Goal: Browse casually

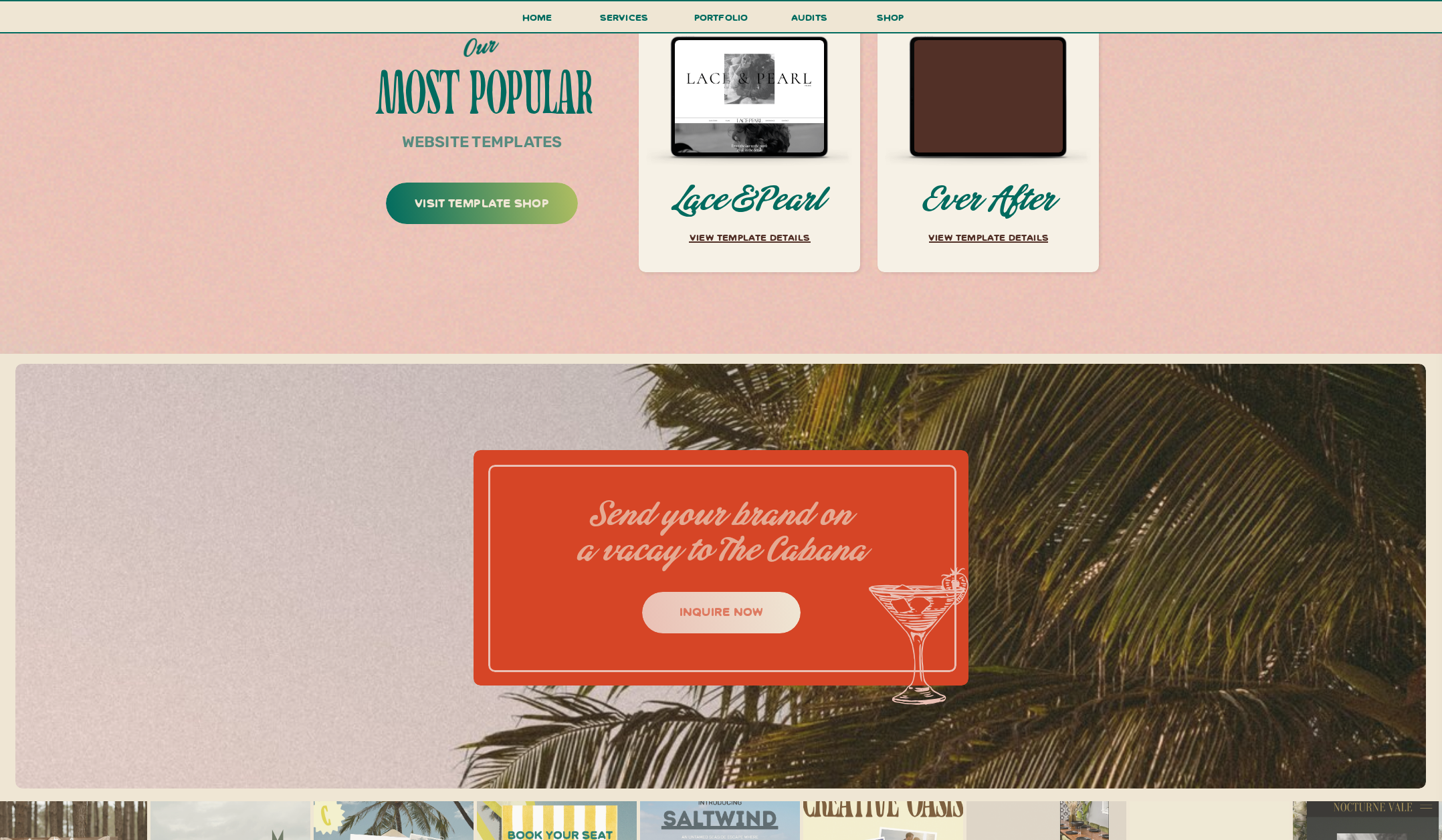
scroll to position [6118, 0]
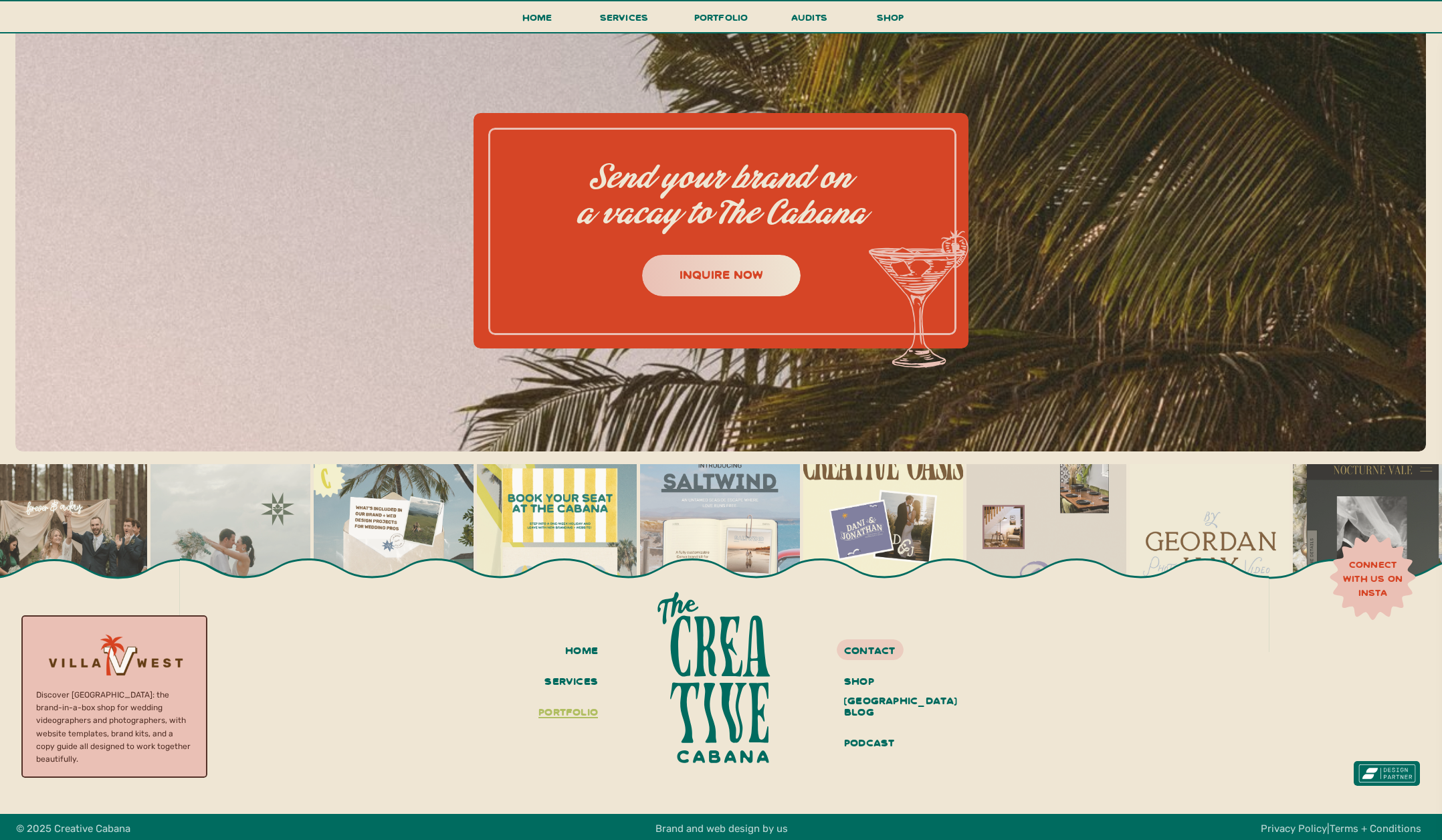
click at [586, 709] on h3 "portfolio" at bounding box center [565, 712] width 66 height 23
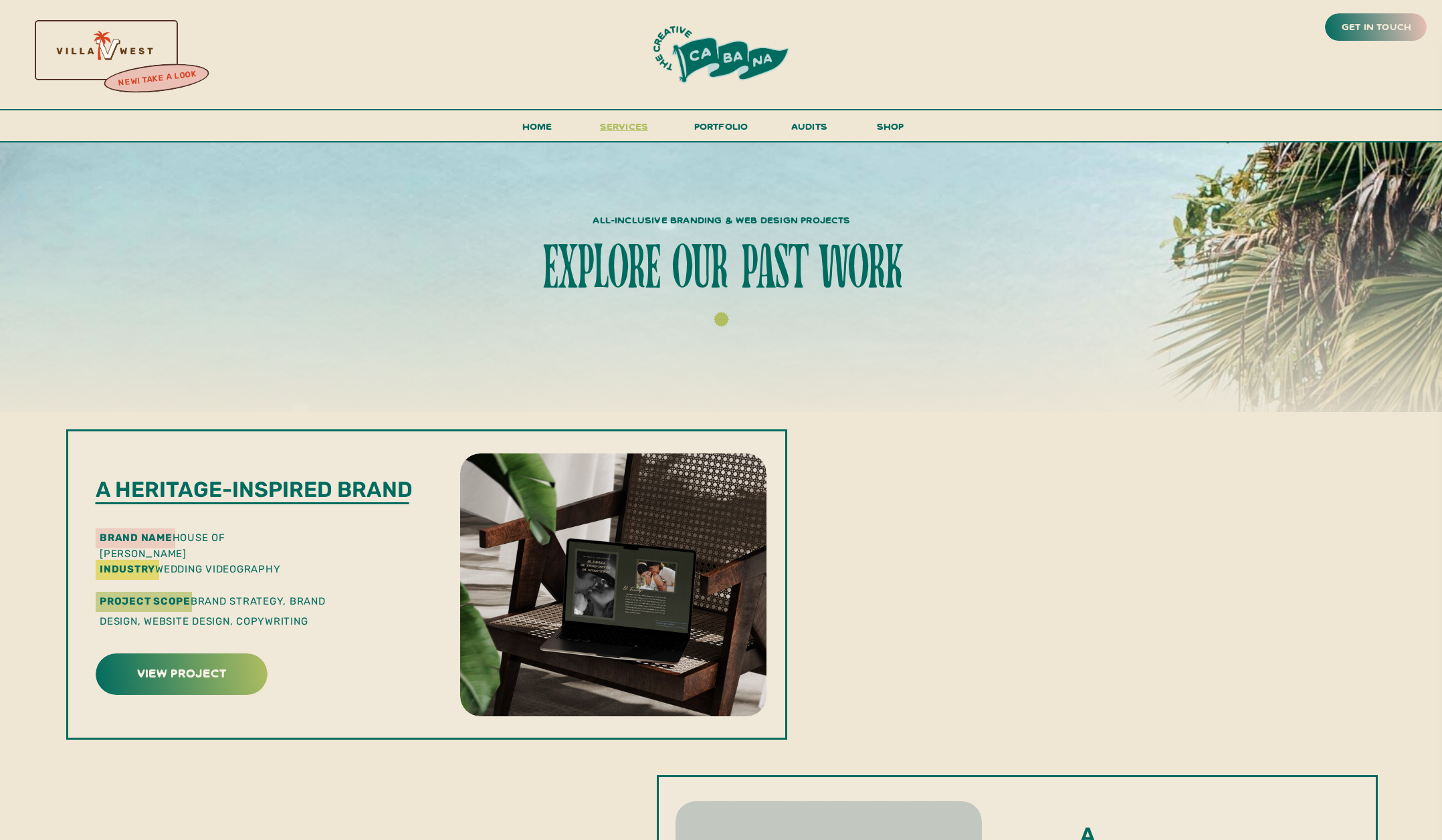
click at [620, 128] on span "services" at bounding box center [624, 126] width 49 height 13
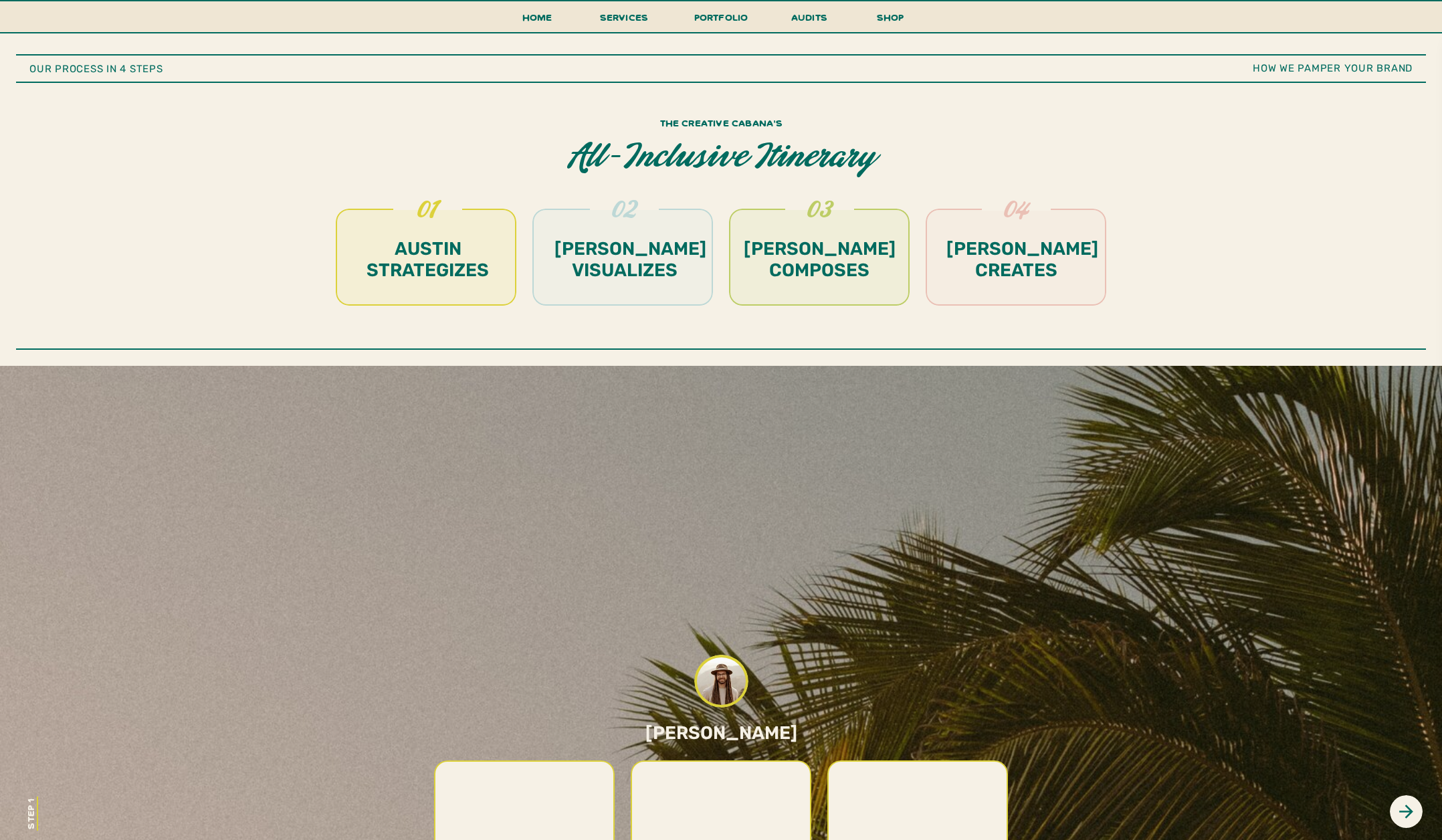
scroll to position [5176, 0]
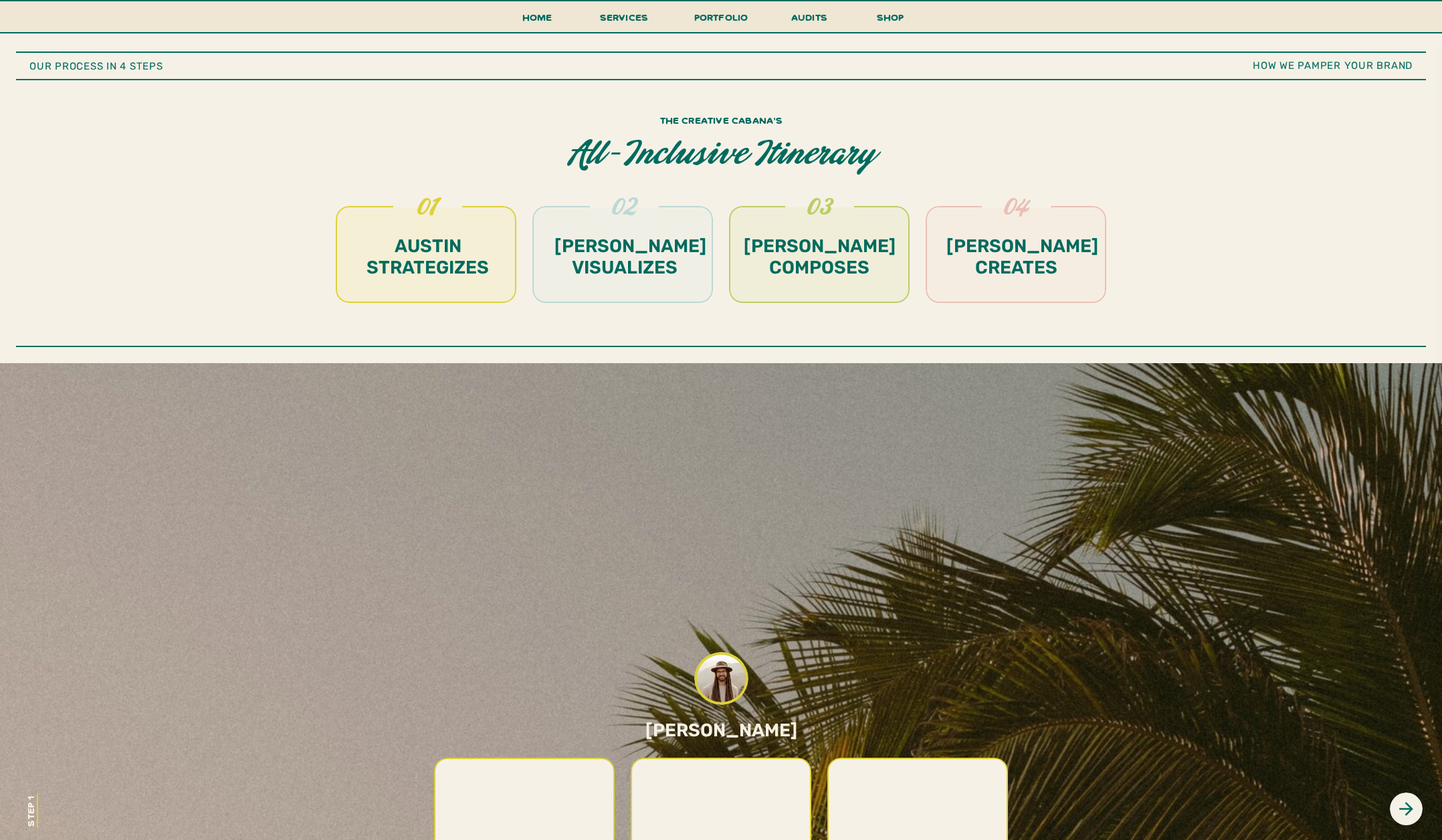
click at [1025, 253] on h1 "alice creates" at bounding box center [1016, 257] width 140 height 45
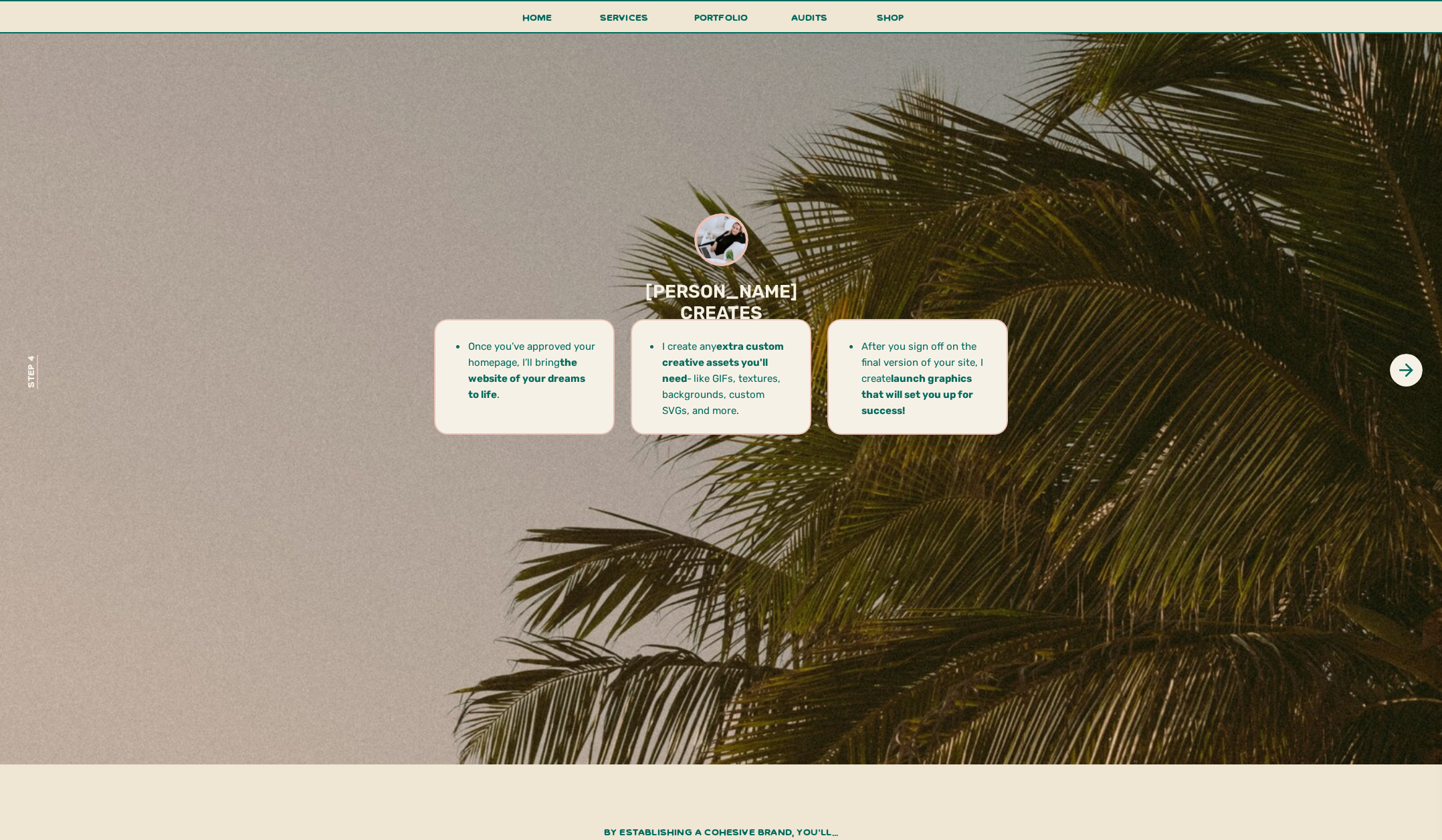
scroll to position [5616, 0]
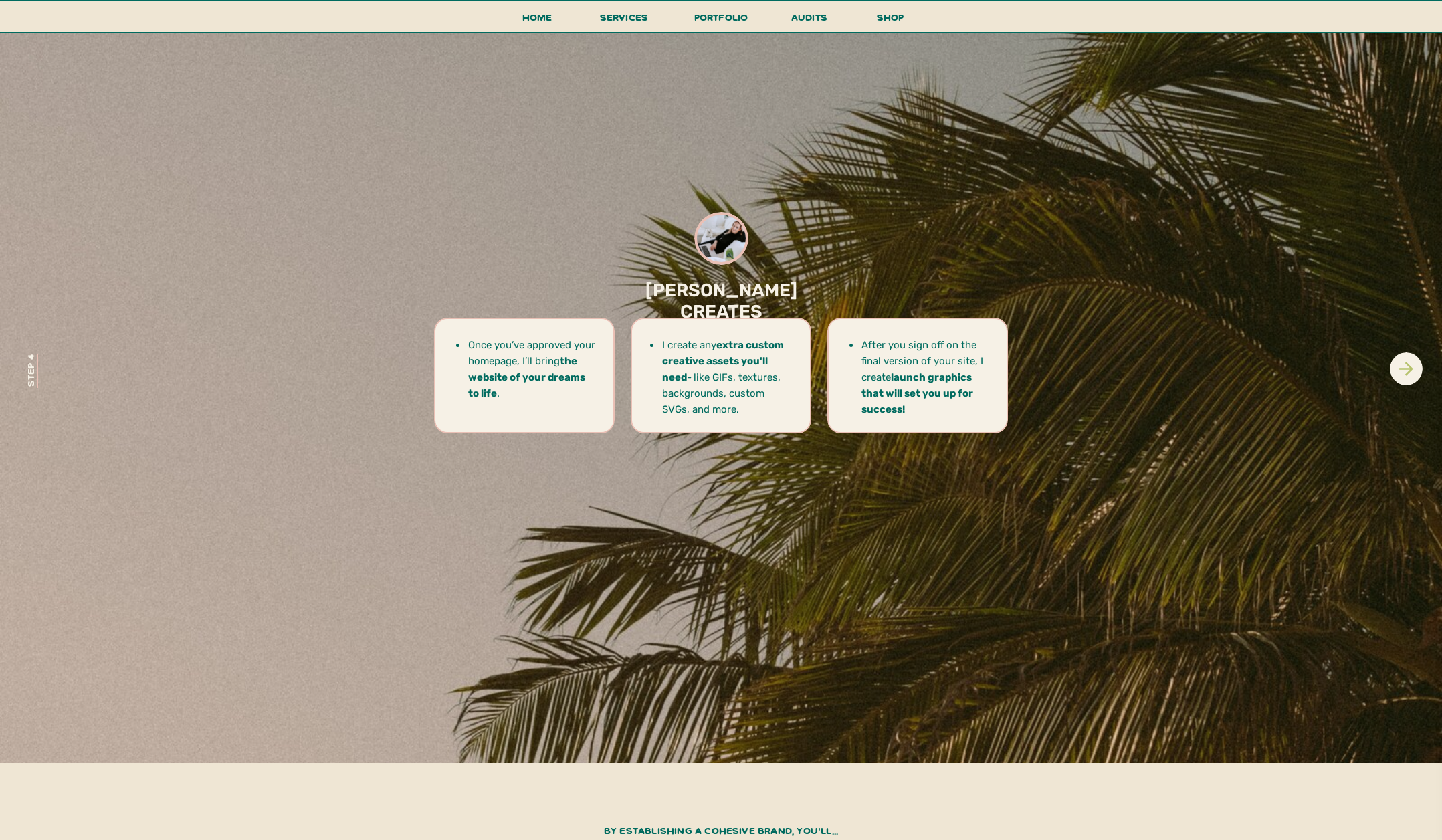
click at [1403, 363] on icon at bounding box center [1406, 369] width 21 height 21
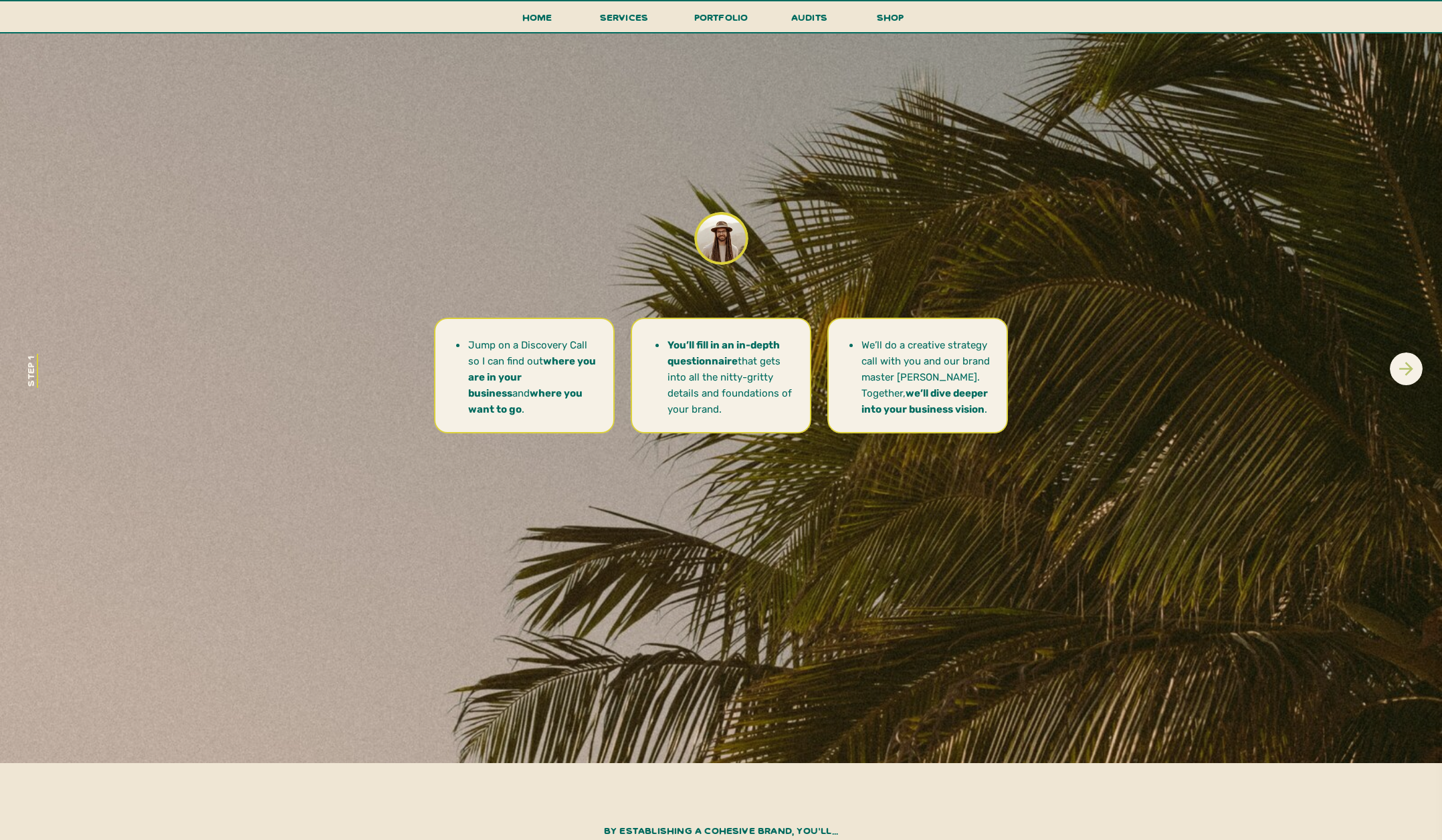
click at [1403, 363] on icon at bounding box center [1406, 369] width 21 height 21
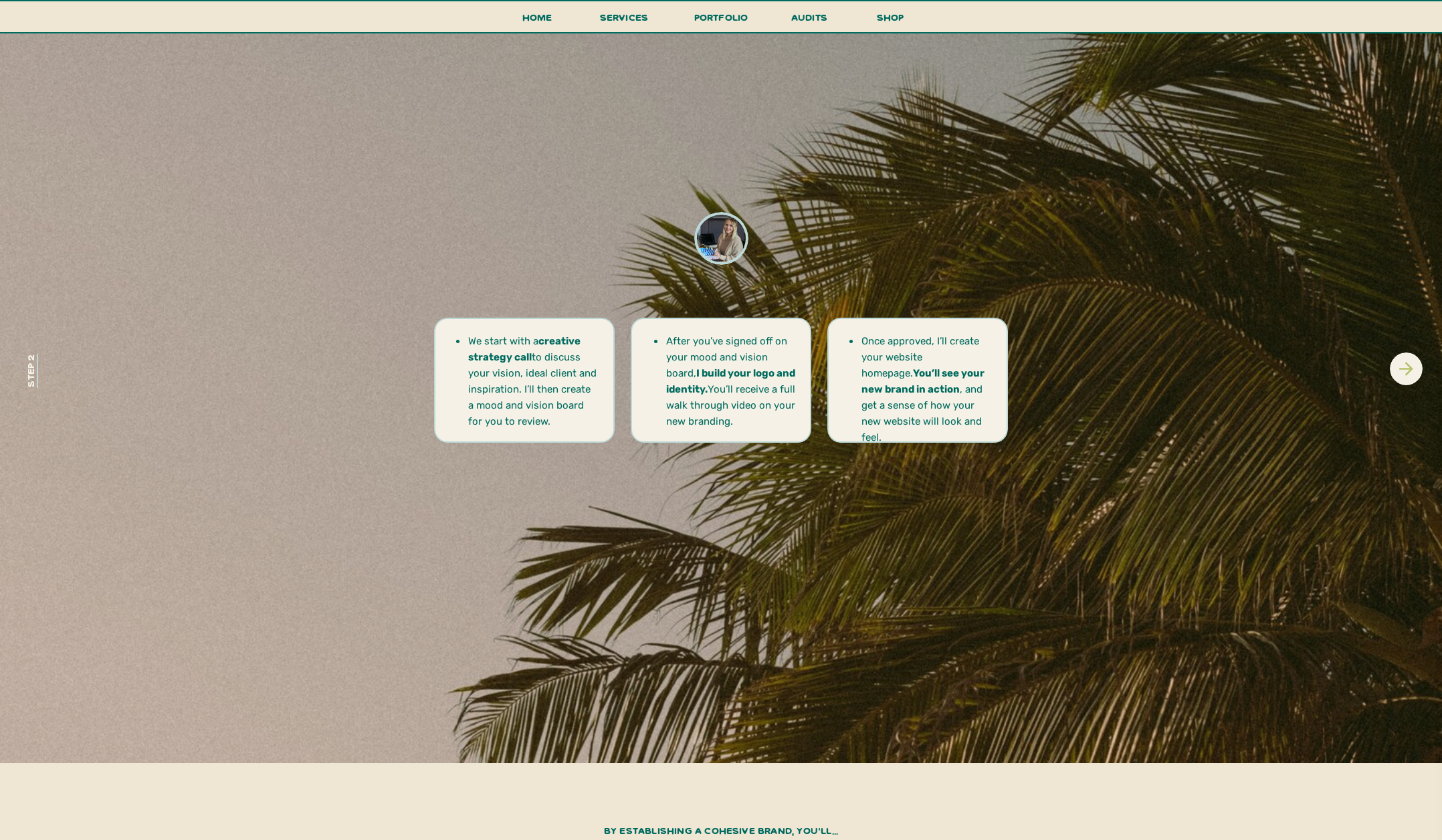
click at [1403, 363] on icon at bounding box center [1406, 369] width 21 height 21
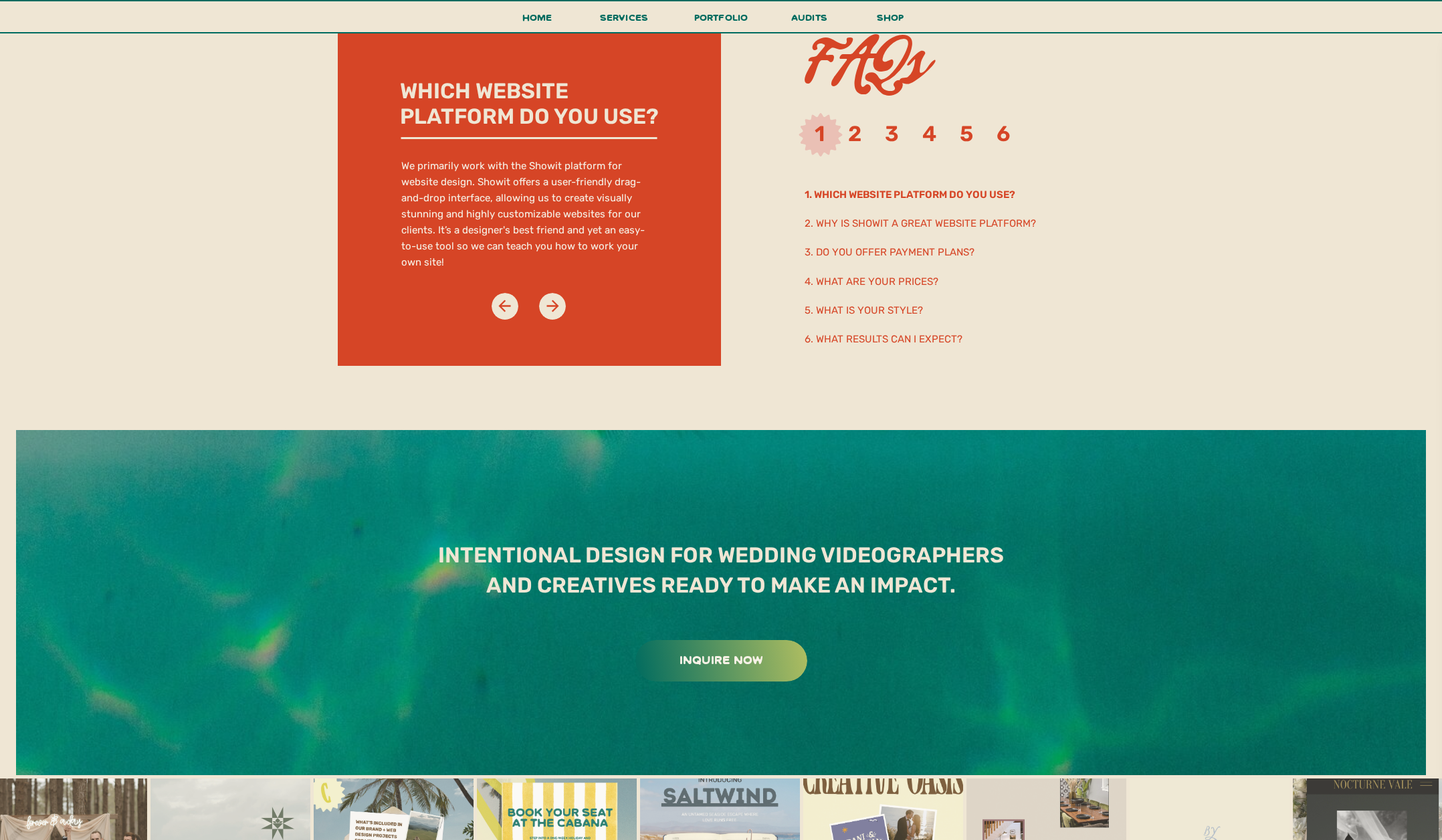
scroll to position [8340, 0]
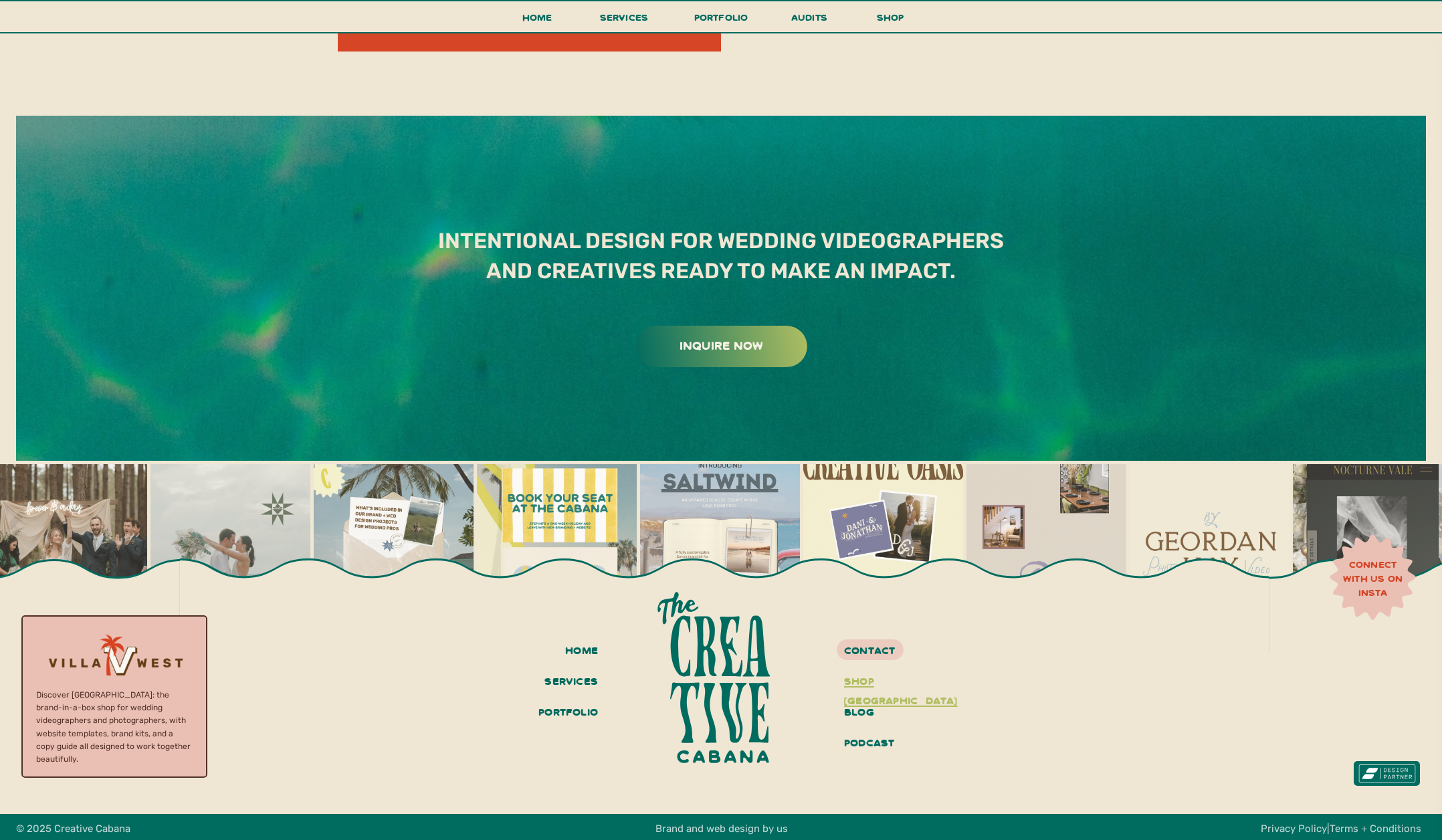
click at [900, 690] on h3 "shop villa west" at bounding box center [894, 682] width 101 height 23
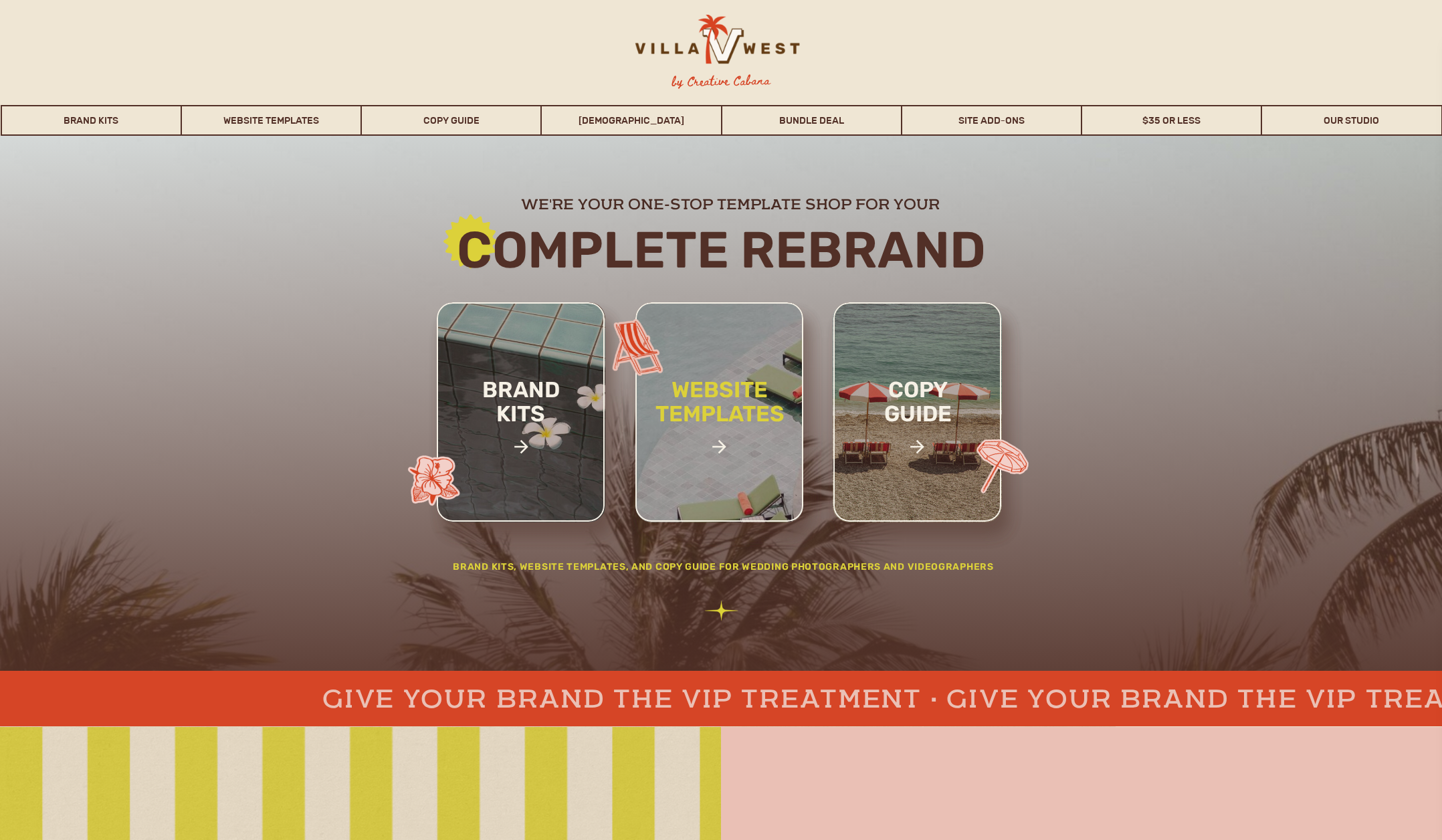
click at [734, 450] on h2 "website templates" at bounding box center [720, 416] width 175 height 77
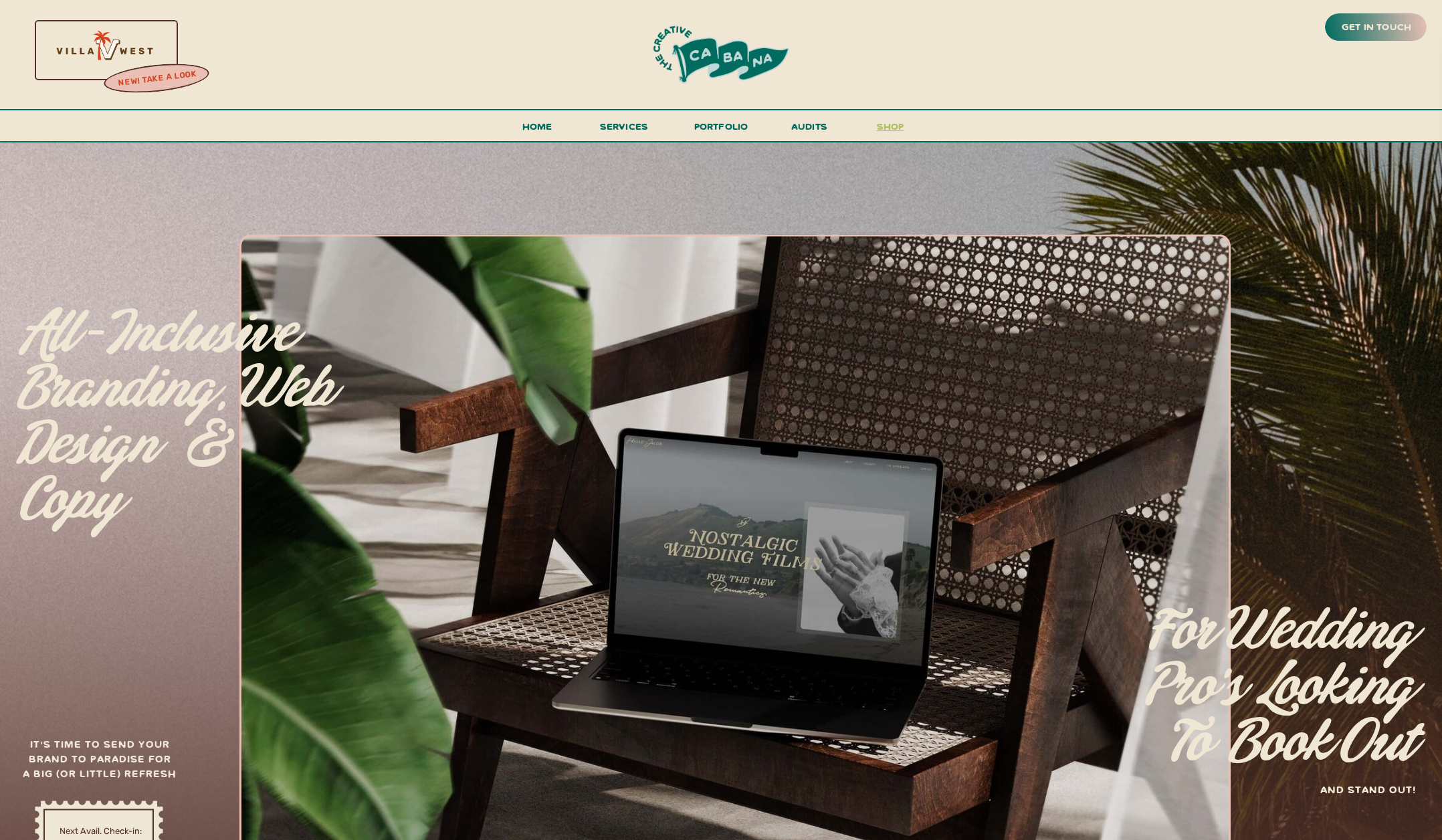
click at [880, 119] on h3 "shop" at bounding box center [890, 129] width 64 height 23
click at [882, 125] on h3 "shop" at bounding box center [890, 129] width 64 height 23
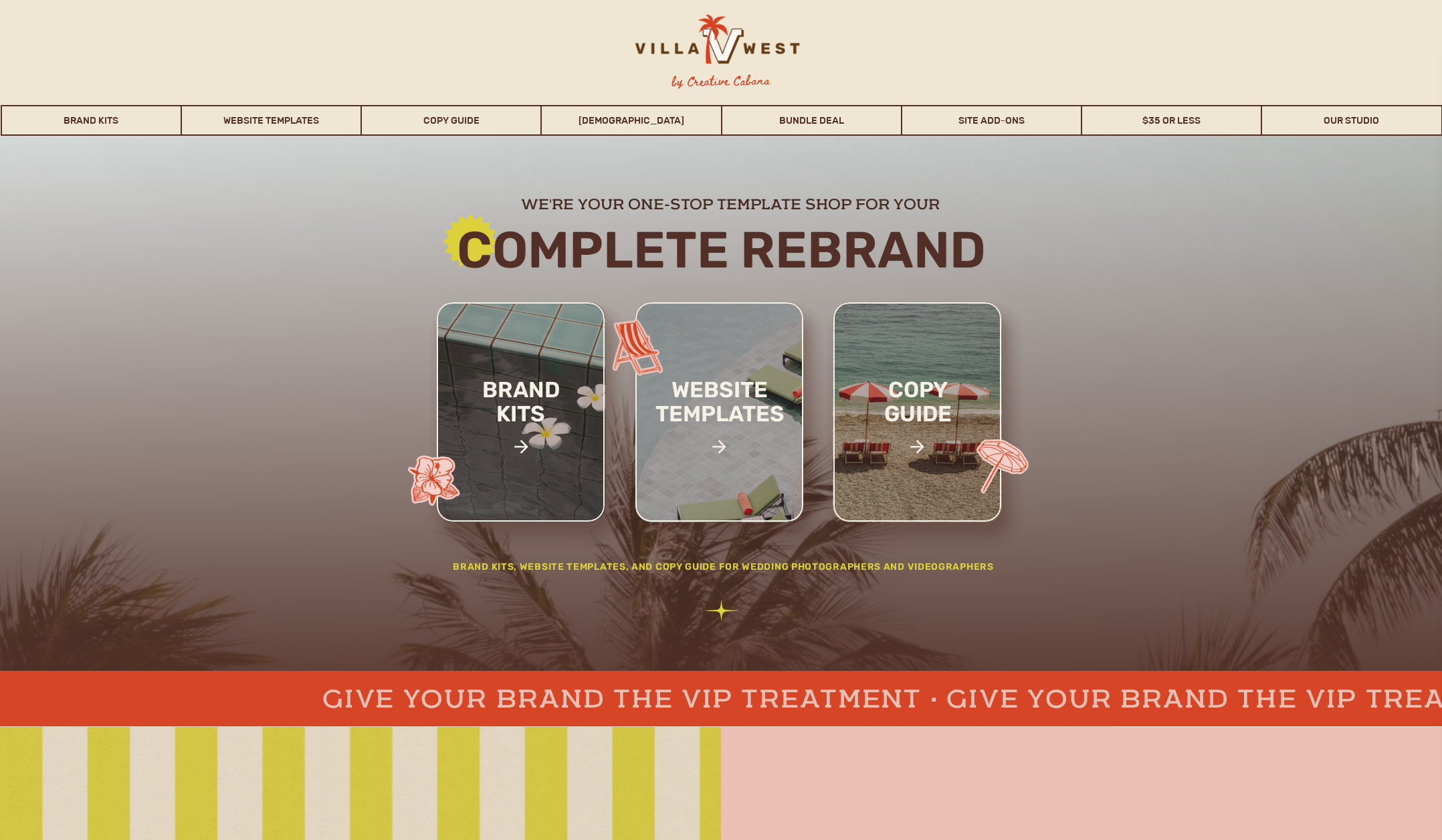
click at [703, 50] on div at bounding box center [716, 46] width 210 height 62
click at [727, 34] on div at bounding box center [716, 46] width 210 height 62
click at [759, 40] on div at bounding box center [716, 46] width 210 height 62
